Goal: Information Seeking & Learning: Learn about a topic

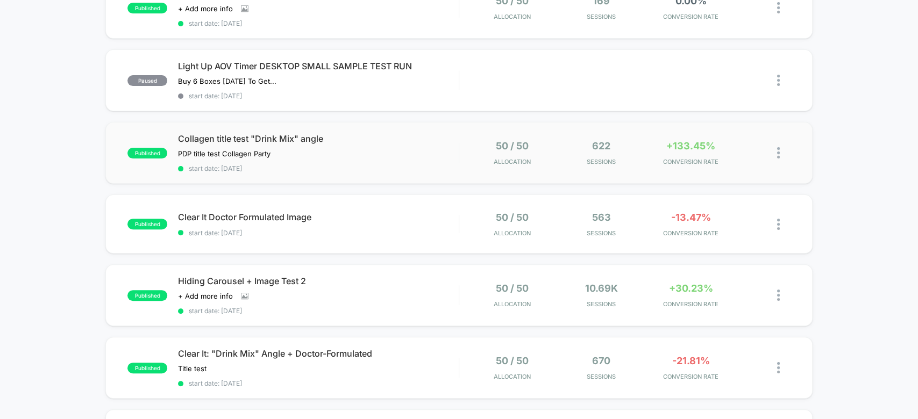
scroll to position [137, 0]
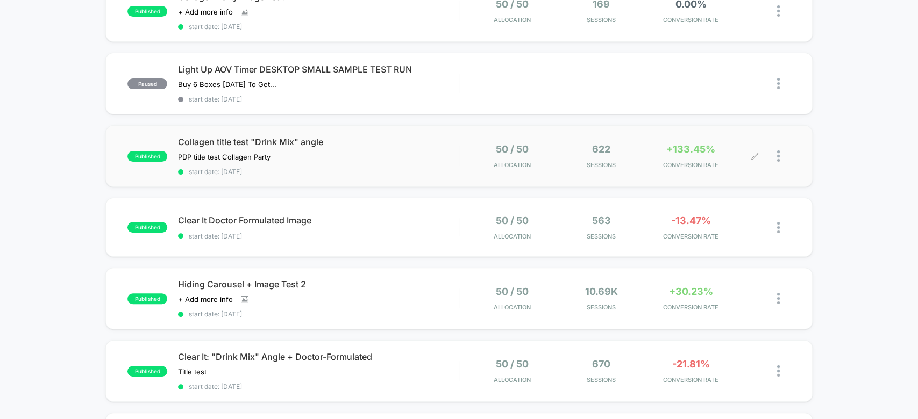
click at [646, 157] on div "50 / 50 Allocation 622 Sessions +133.45% CONVERSION RATE" at bounding box center [612, 156] width 284 height 25
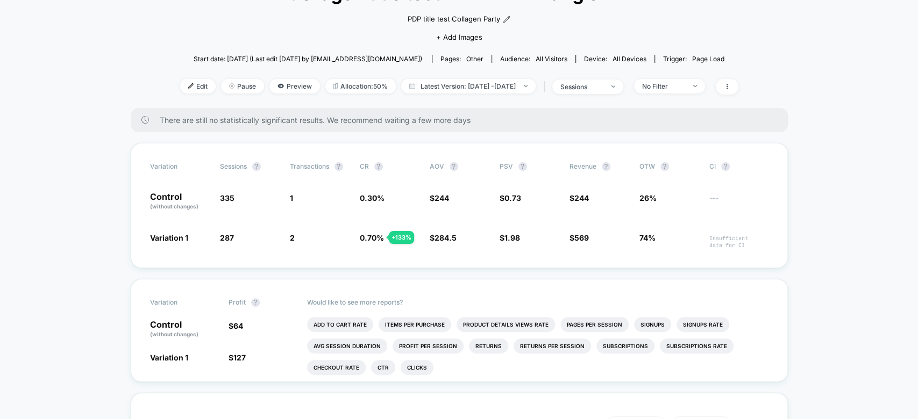
scroll to position [100, 0]
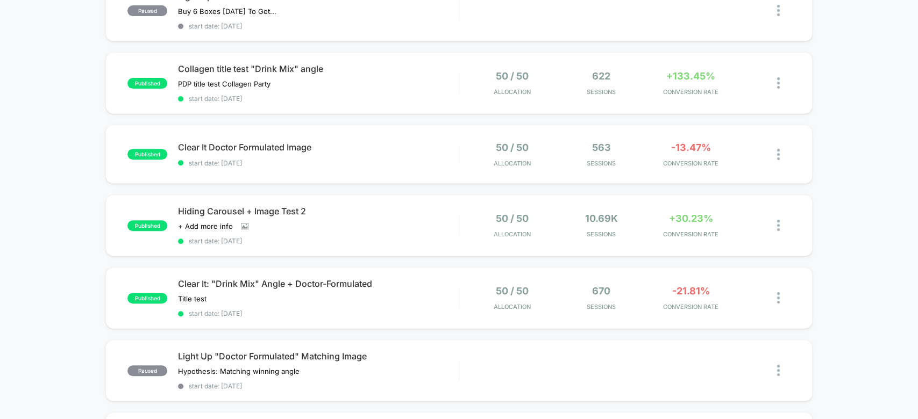
scroll to position [215, 0]
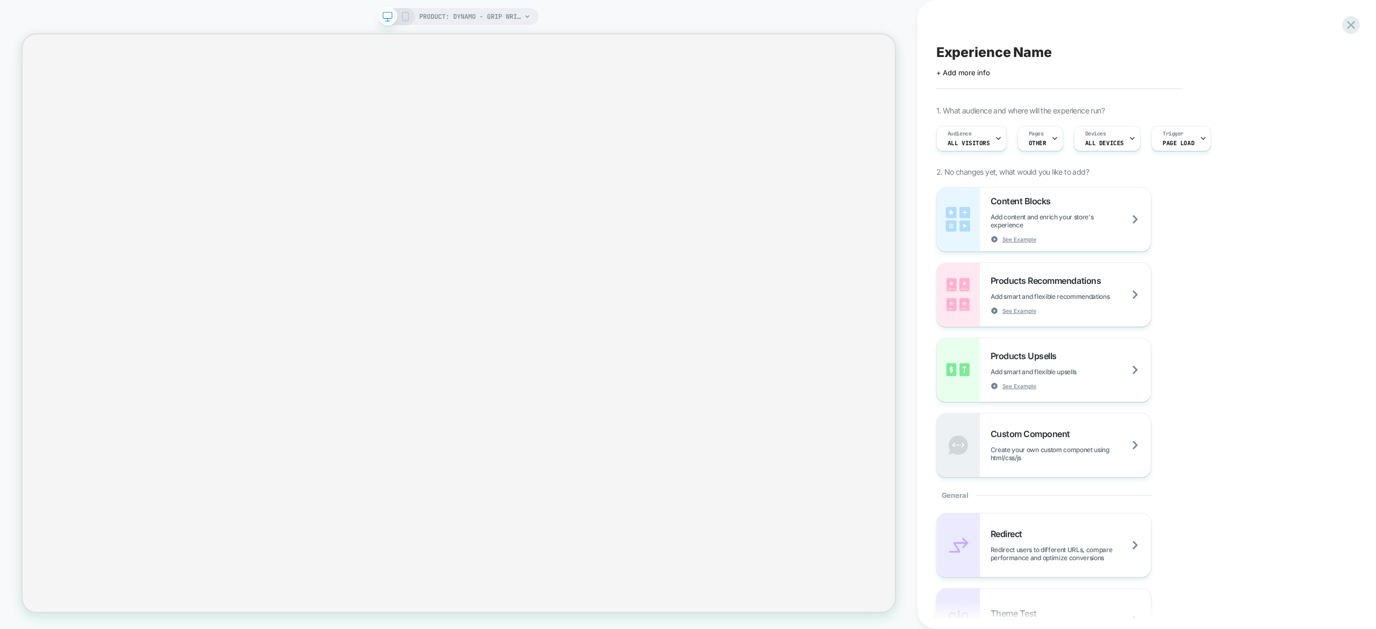
select select "**********"
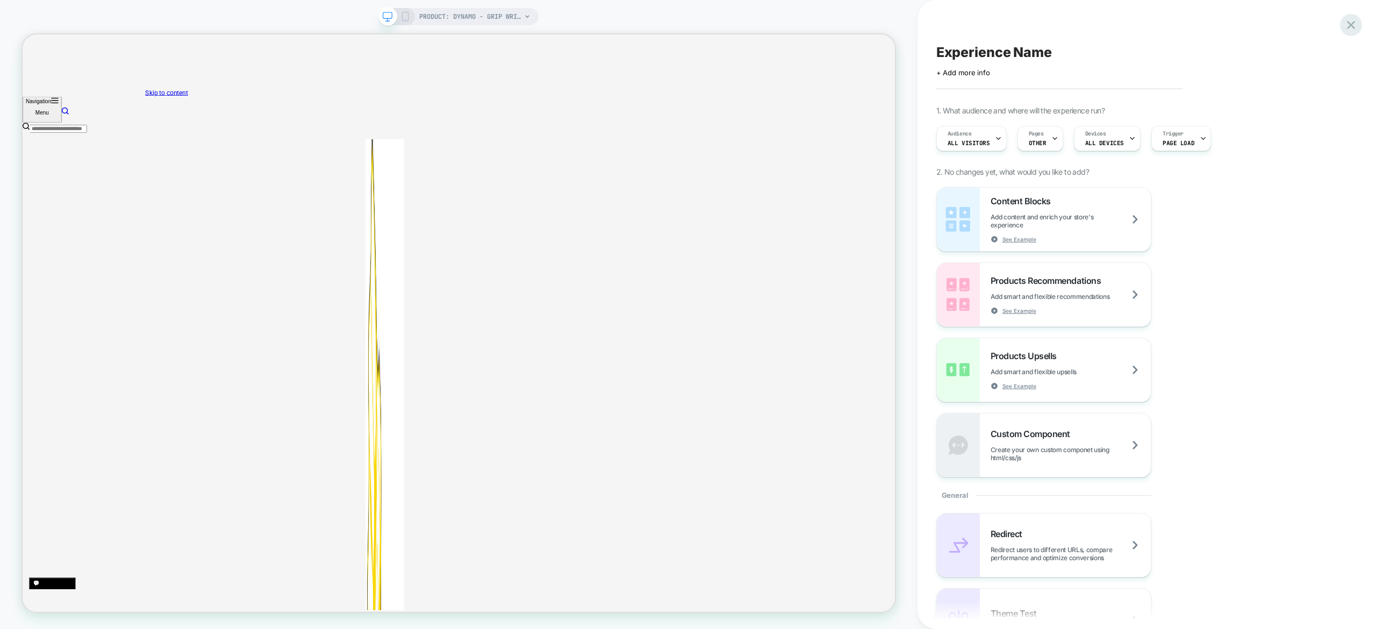
click at [1352, 23] on icon at bounding box center [1351, 25] width 15 height 15
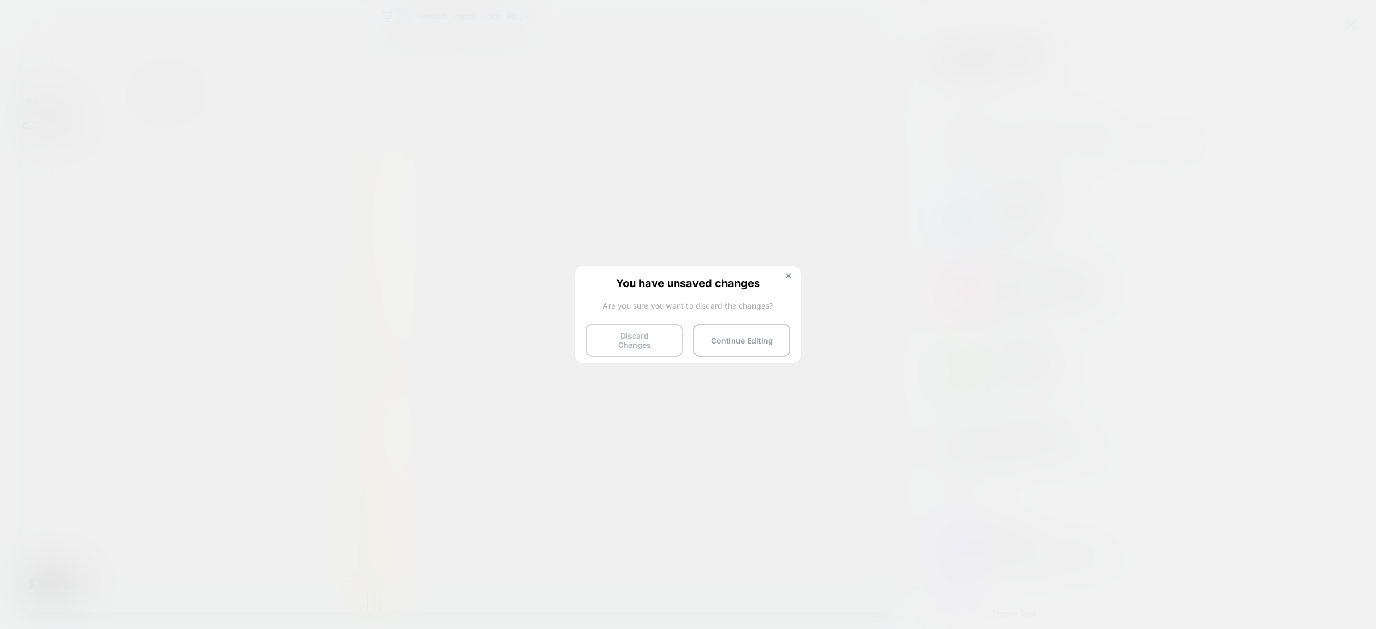
click at [645, 339] on button "Discard Changes" at bounding box center [634, 340] width 97 height 33
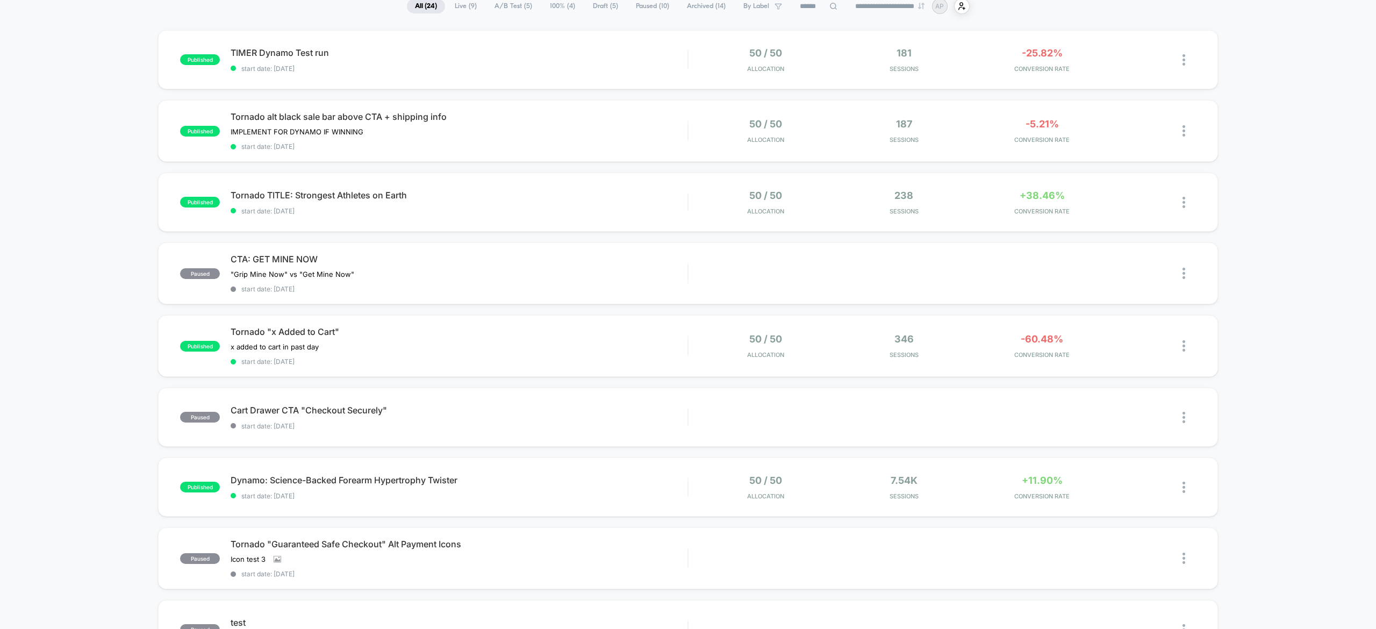
scroll to position [46, 0]
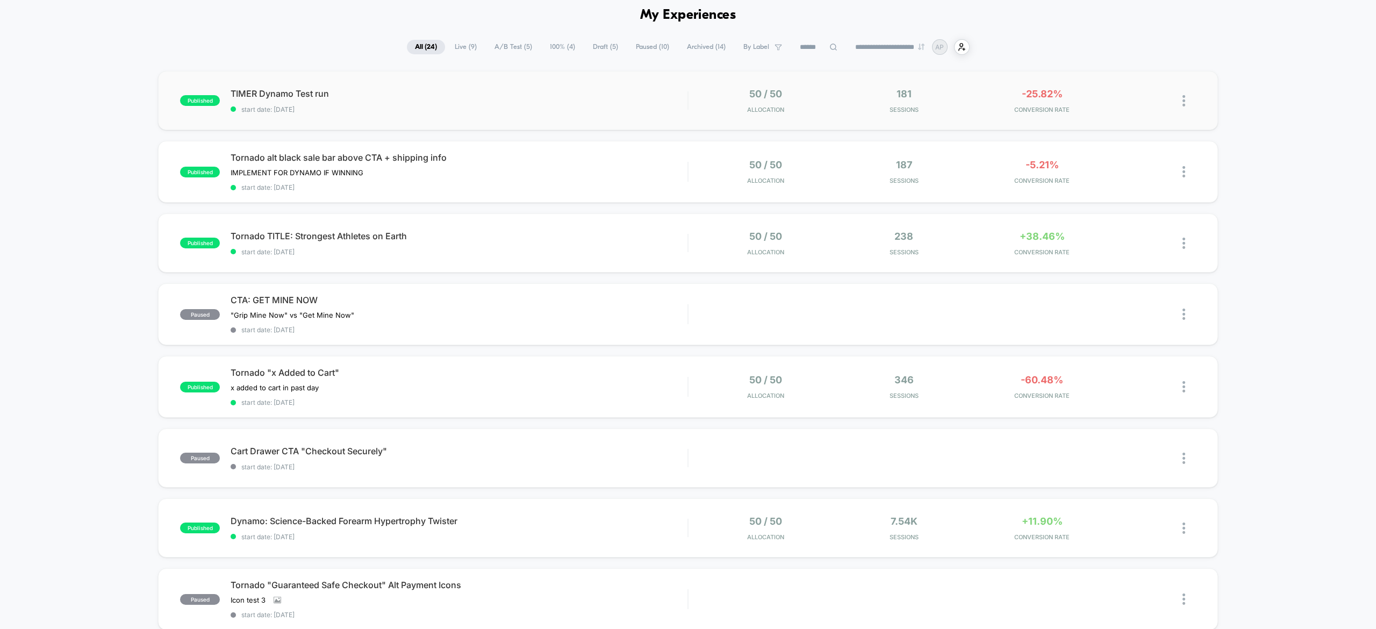
click at [816, 110] on div "50 / 50 Allocation" at bounding box center [765, 100] width 133 height 25
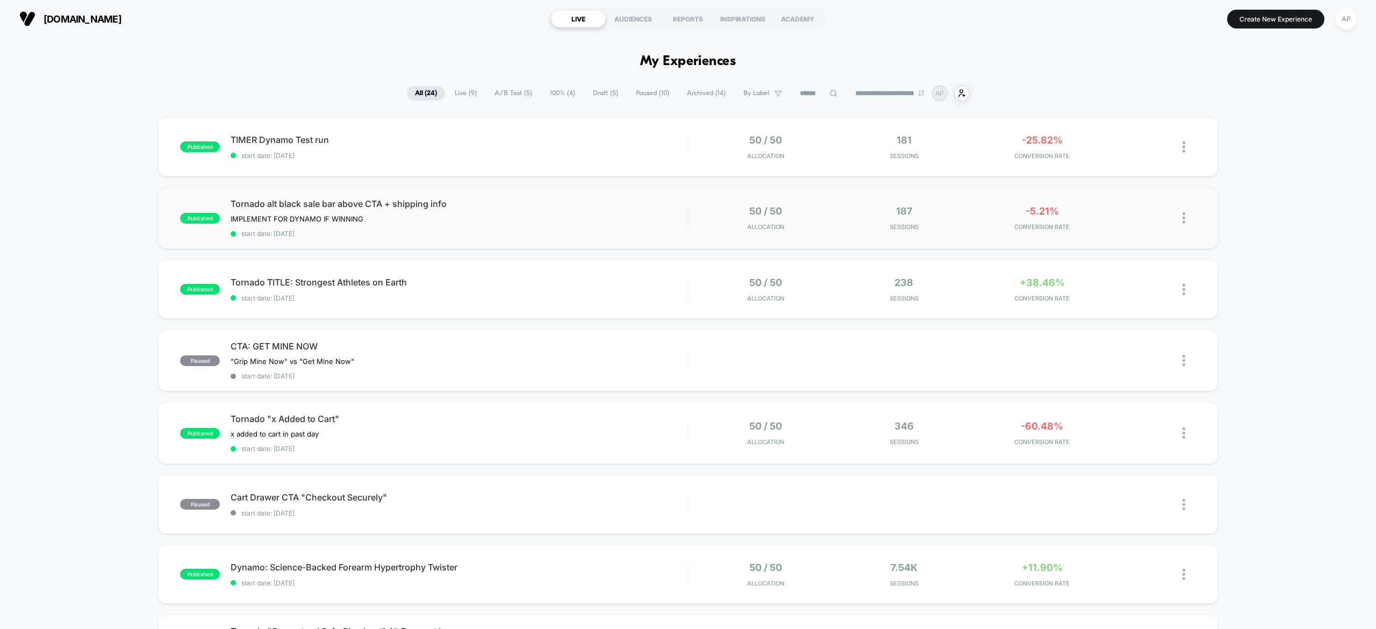
click at [719, 234] on div "published Tornado alt black sale bar above CTA + shipping info IMPLEMENT FOR DY…" at bounding box center [687, 218] width 1059 height 62
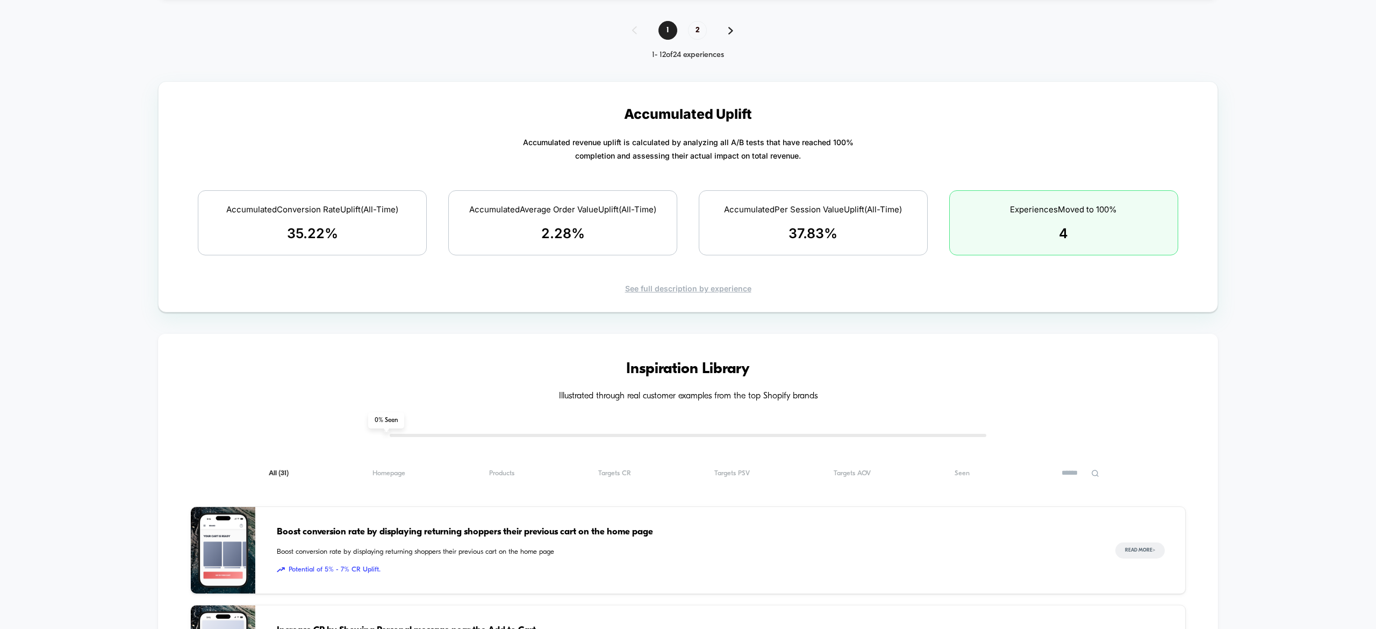
scroll to position [1019, 0]
click at [741, 287] on div "See full description by experience" at bounding box center [687, 287] width 1021 height 9
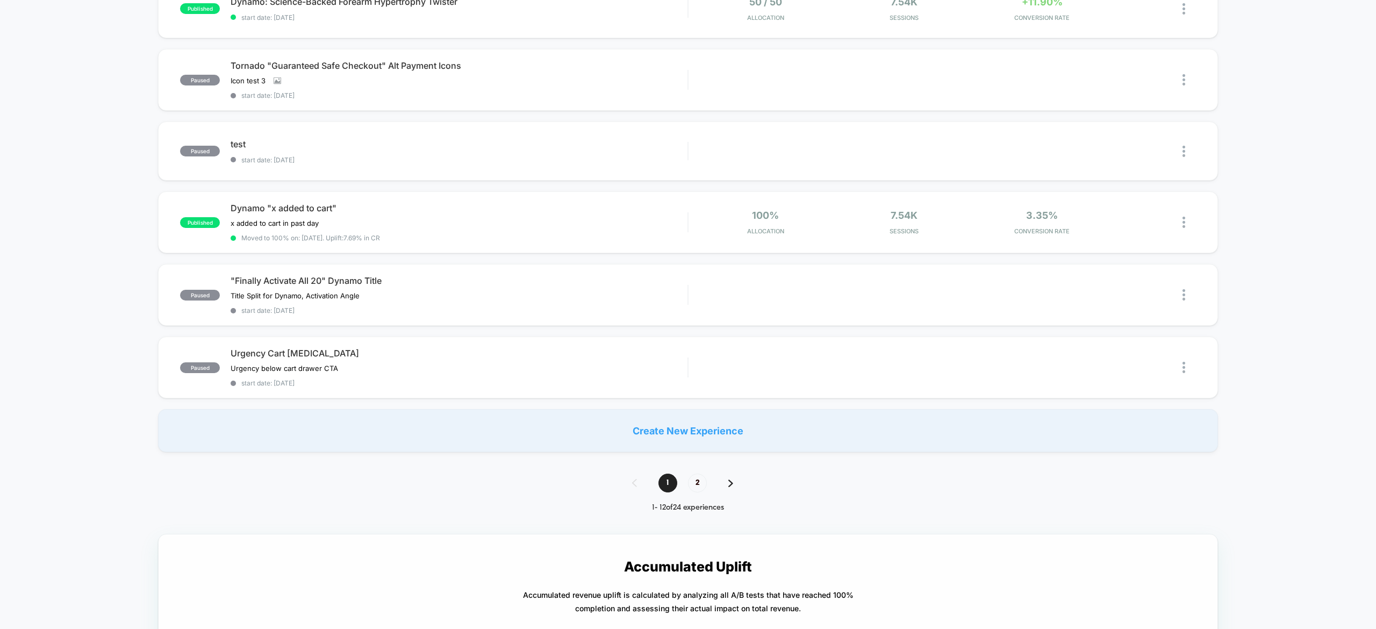
scroll to position [0, 0]
